Goal: Task Accomplishment & Management: Use online tool/utility

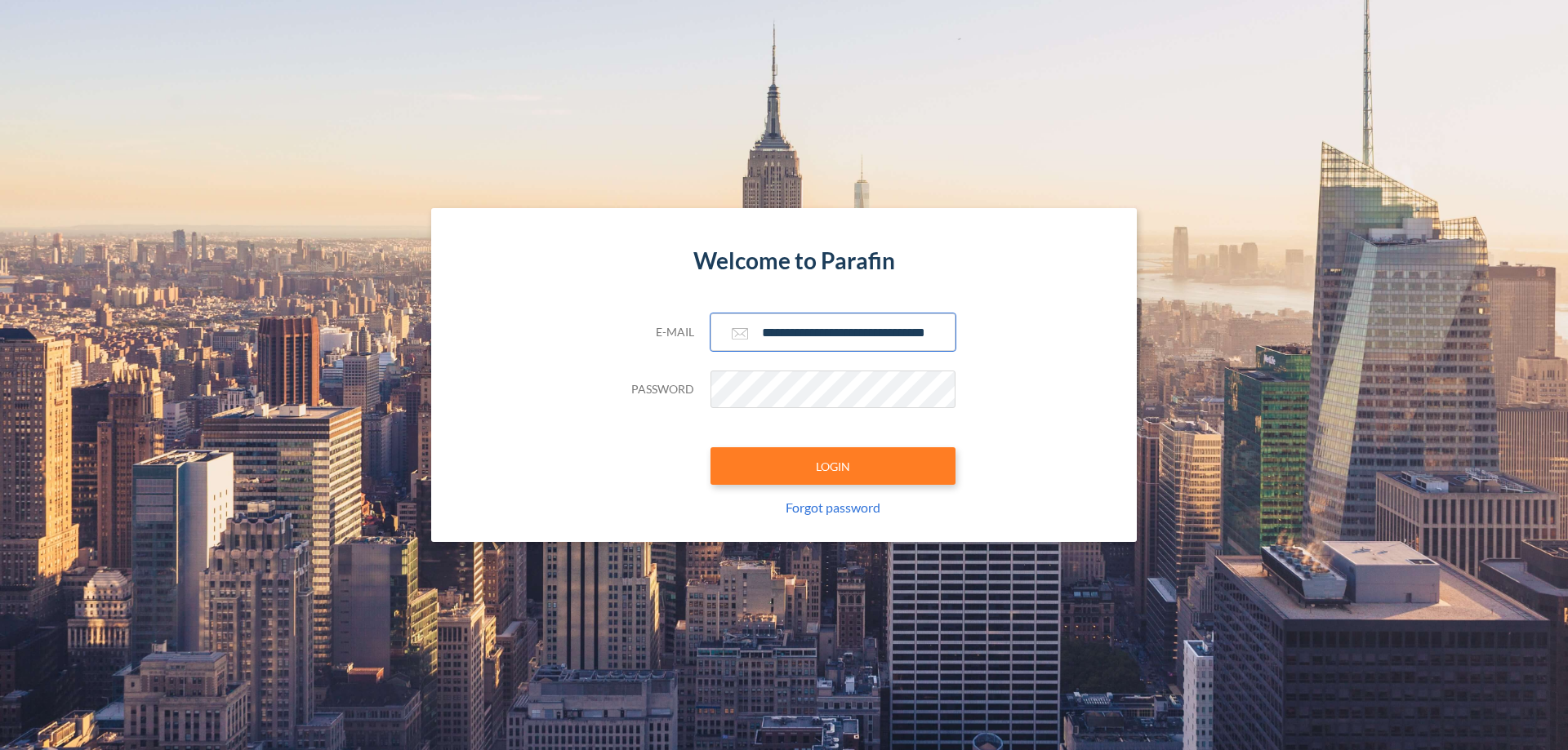
type input "**********"
click at [833, 466] on button "LOGIN" at bounding box center [833, 466] width 245 height 37
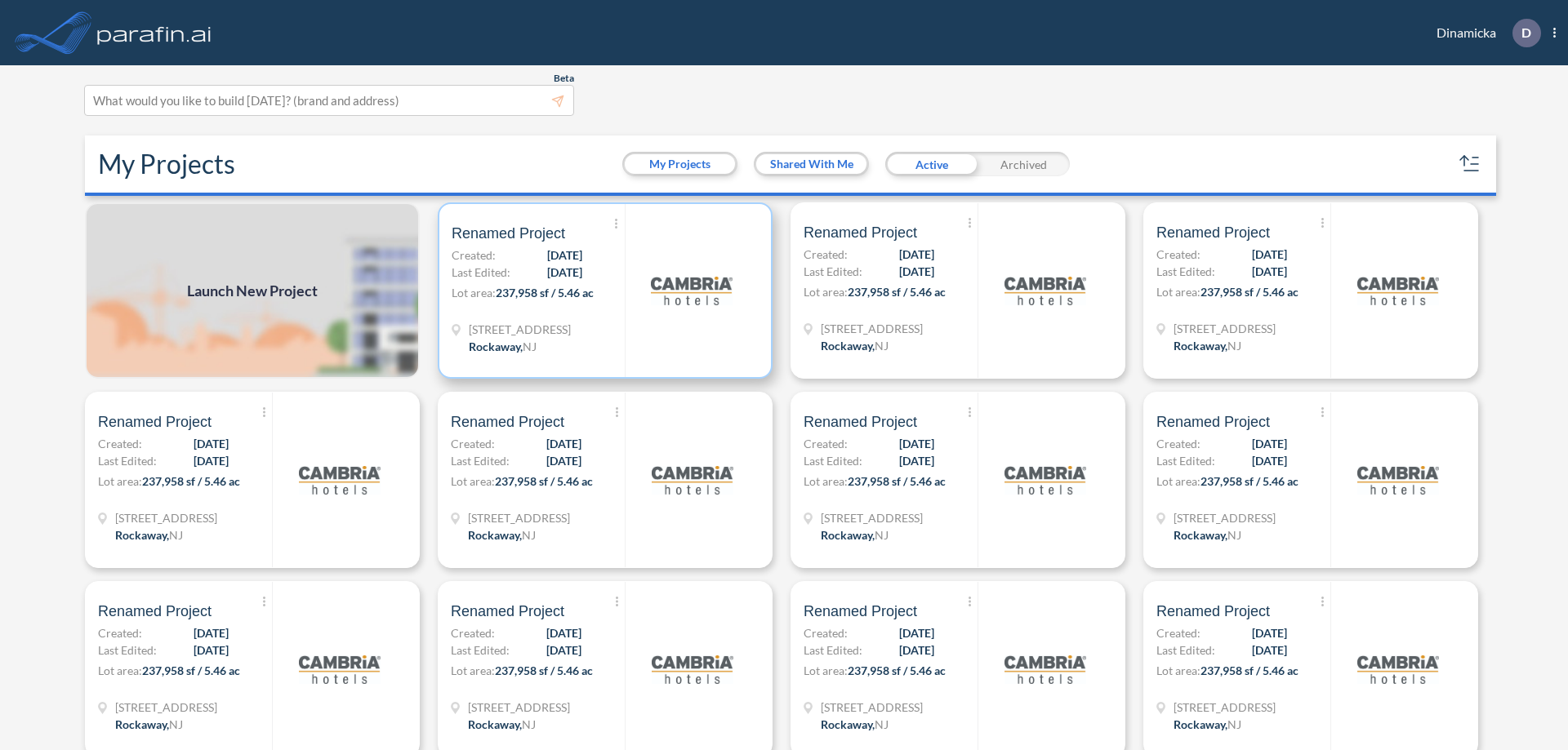
scroll to position [4, 0]
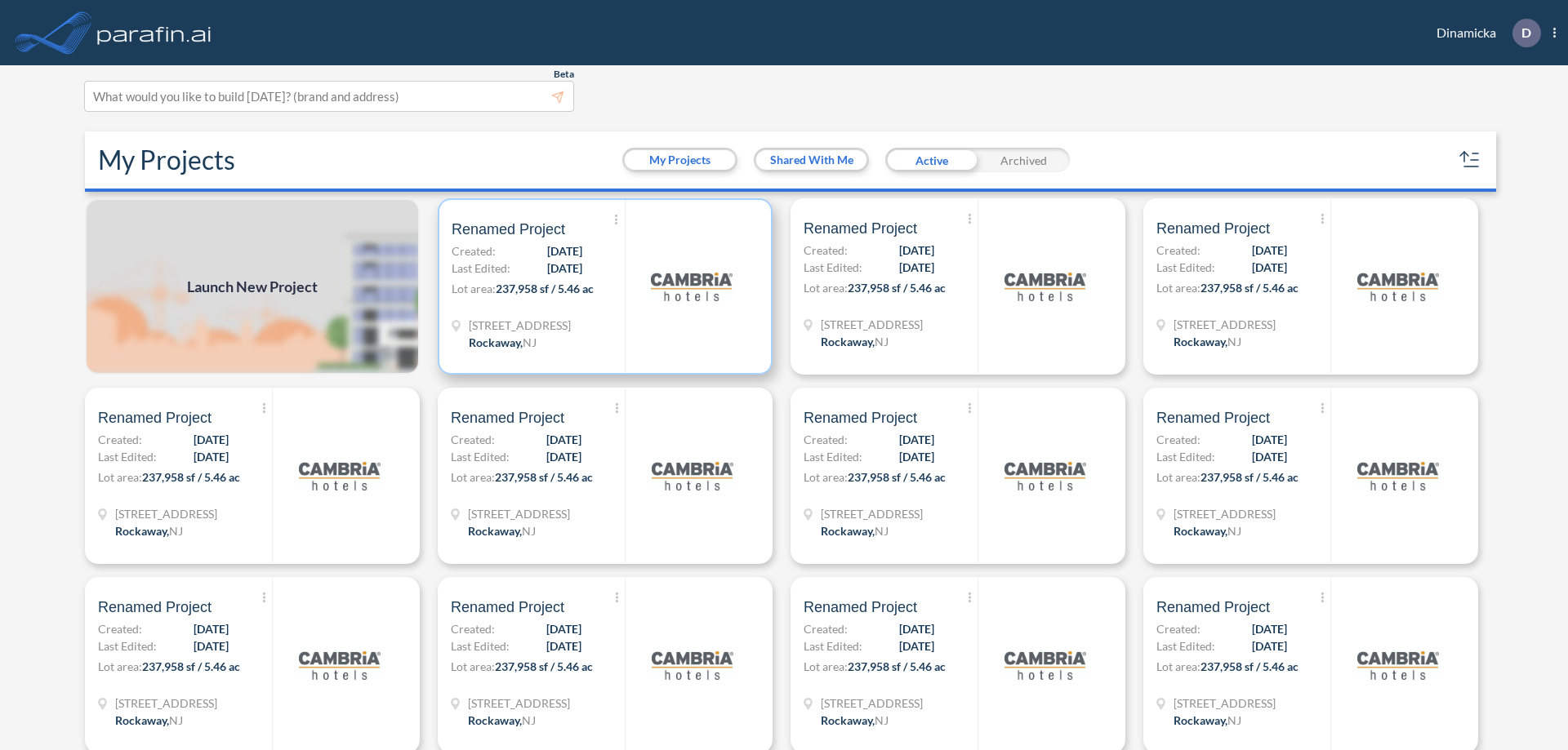
click at [602, 287] on p "Lot area: 237,958 sf / 5.46 ac" at bounding box center [538, 292] width 173 height 23
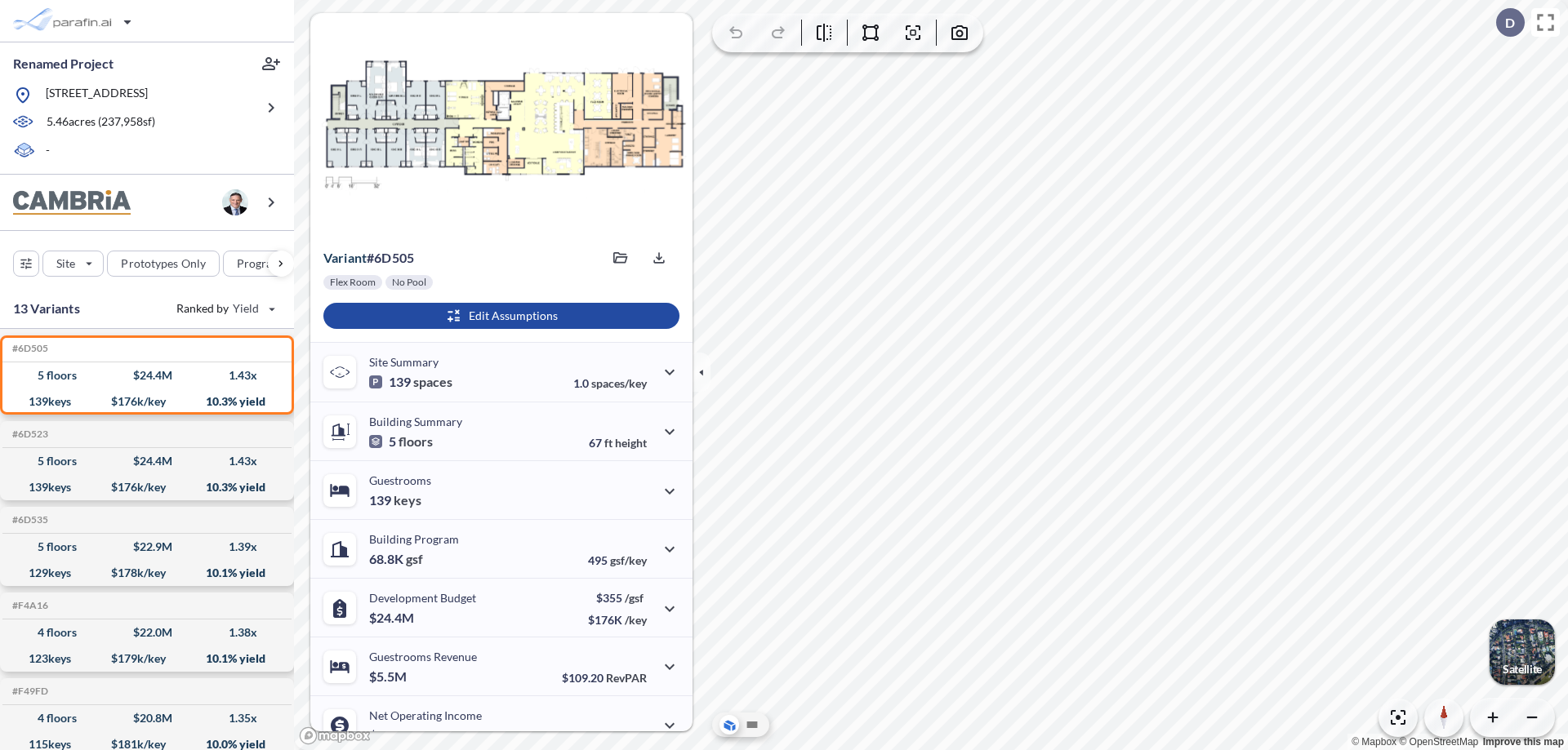
scroll to position [82, 0]
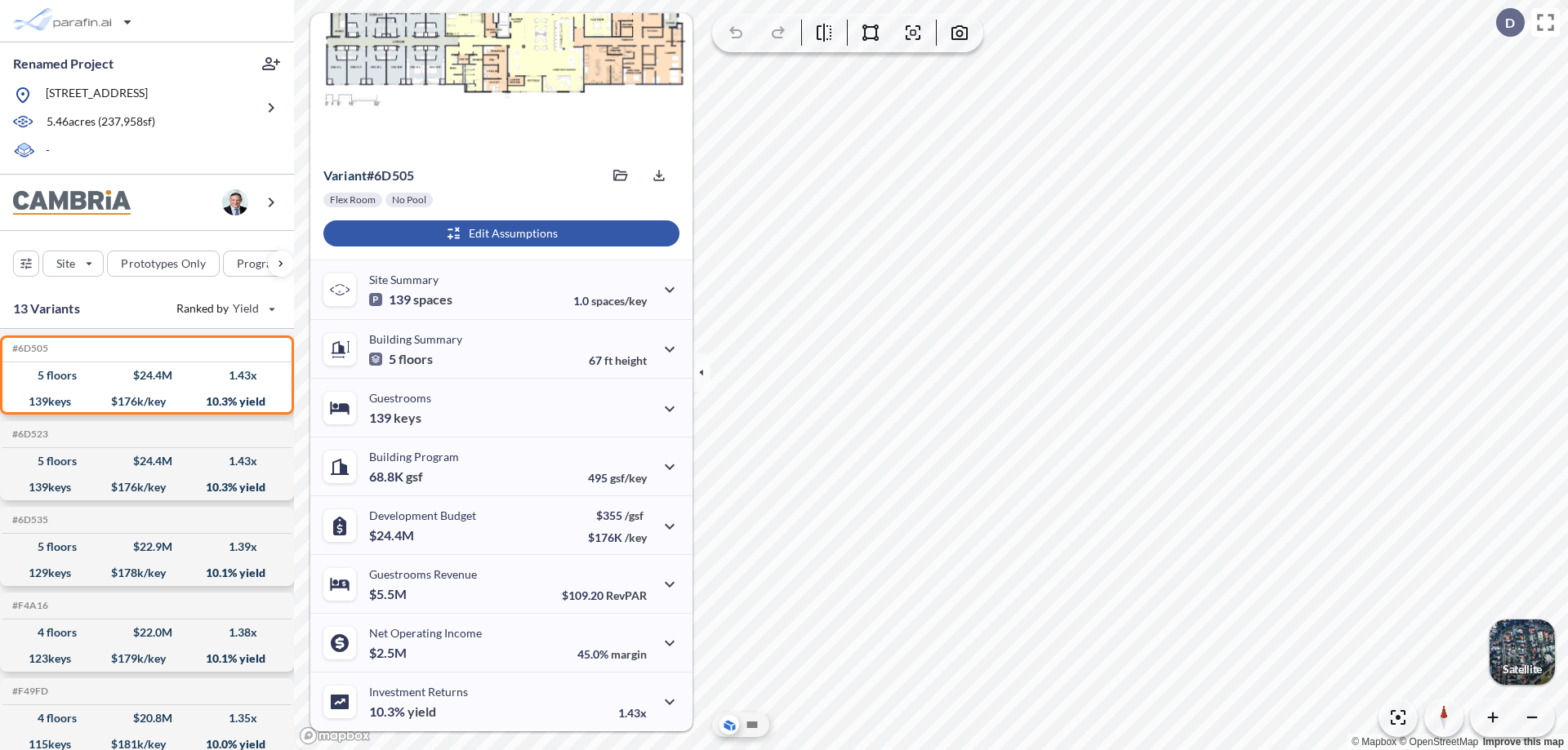
click at [499, 234] on div "button" at bounding box center [502, 233] width 356 height 26
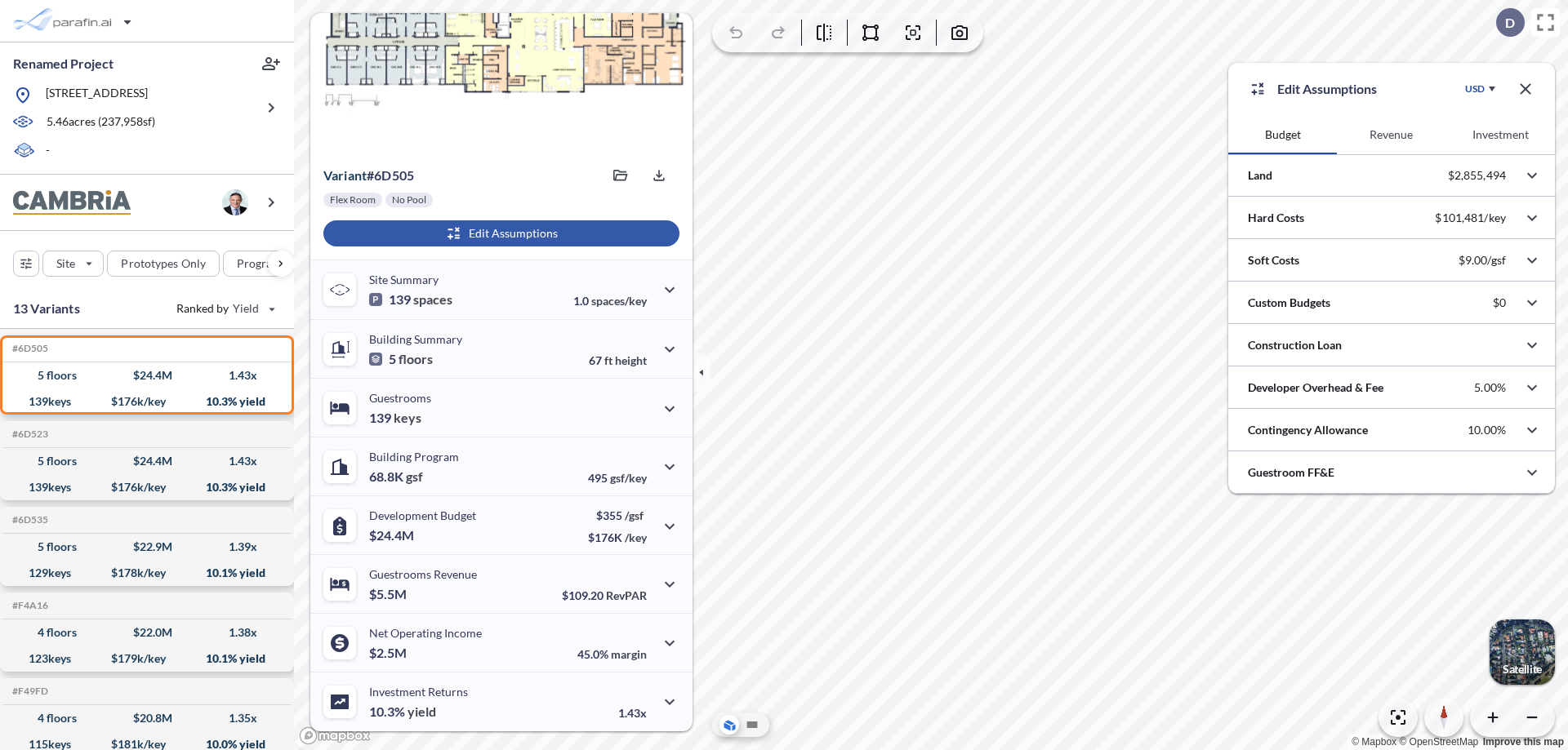
click at [1391, 135] on button "Revenue" at bounding box center [1391, 134] width 109 height 39
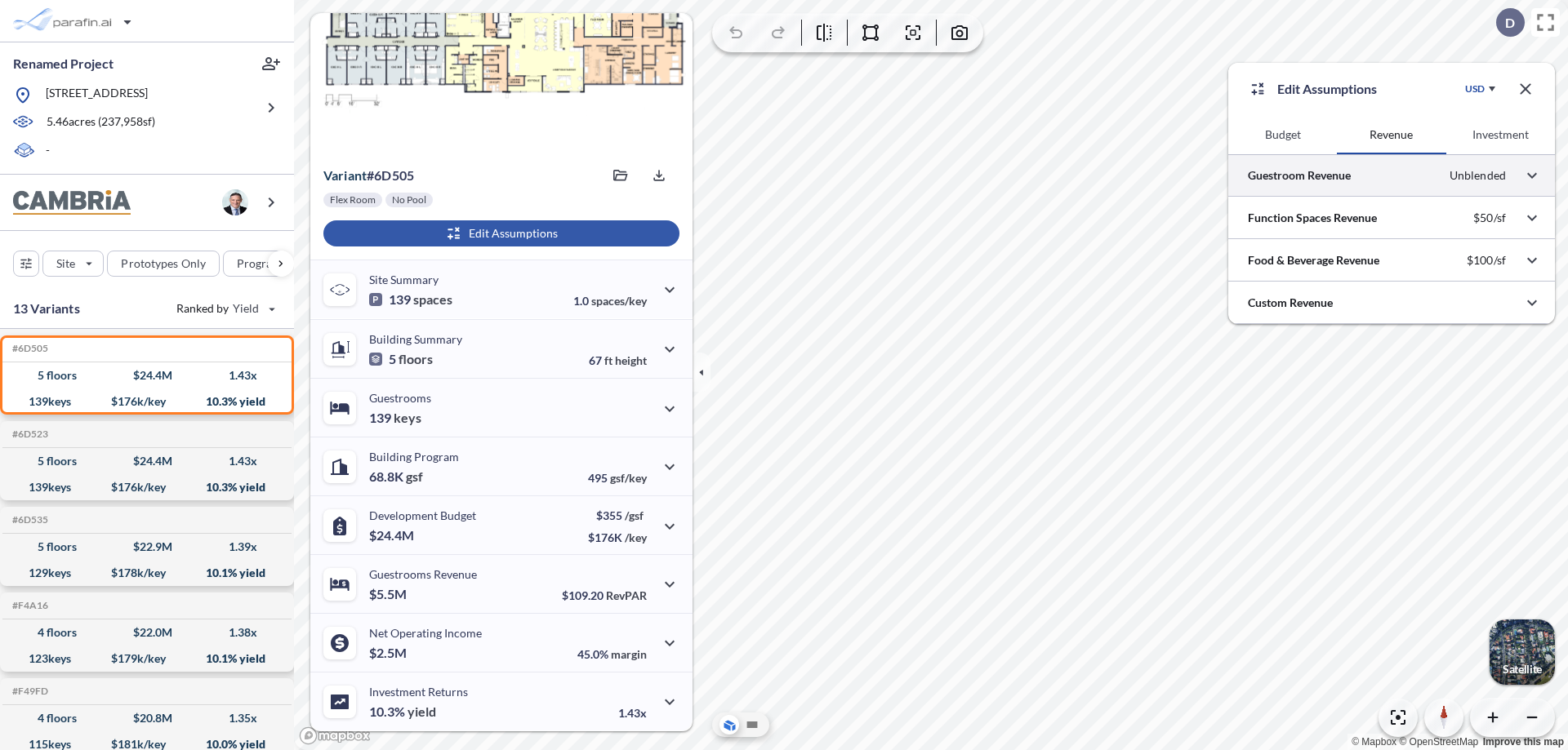
click at [1392, 175] on div at bounding box center [1392, 175] width 327 height 42
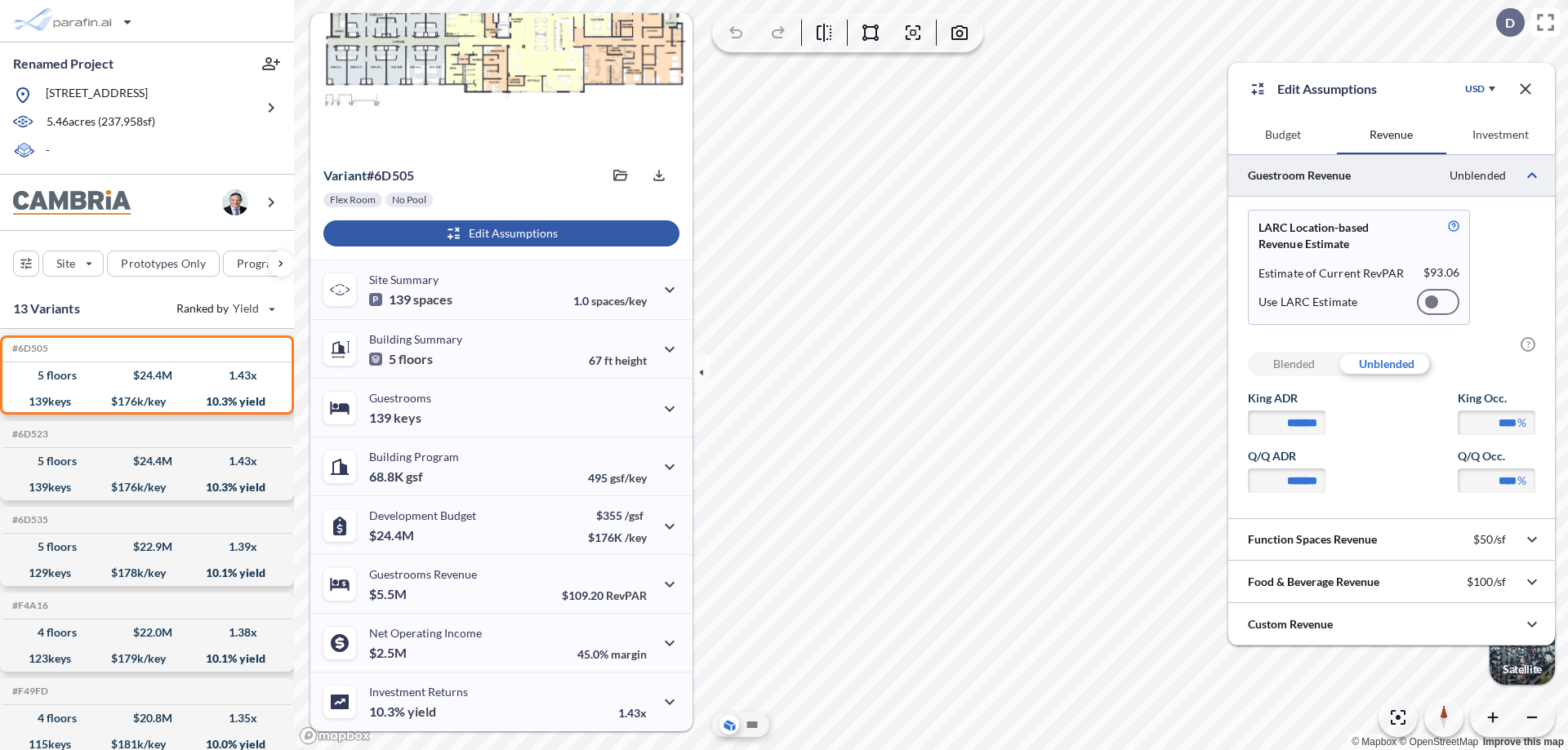
click at [1438, 302] on div at bounding box center [1438, 302] width 42 height 26
